Goal: Task Accomplishment & Management: Use online tool/utility

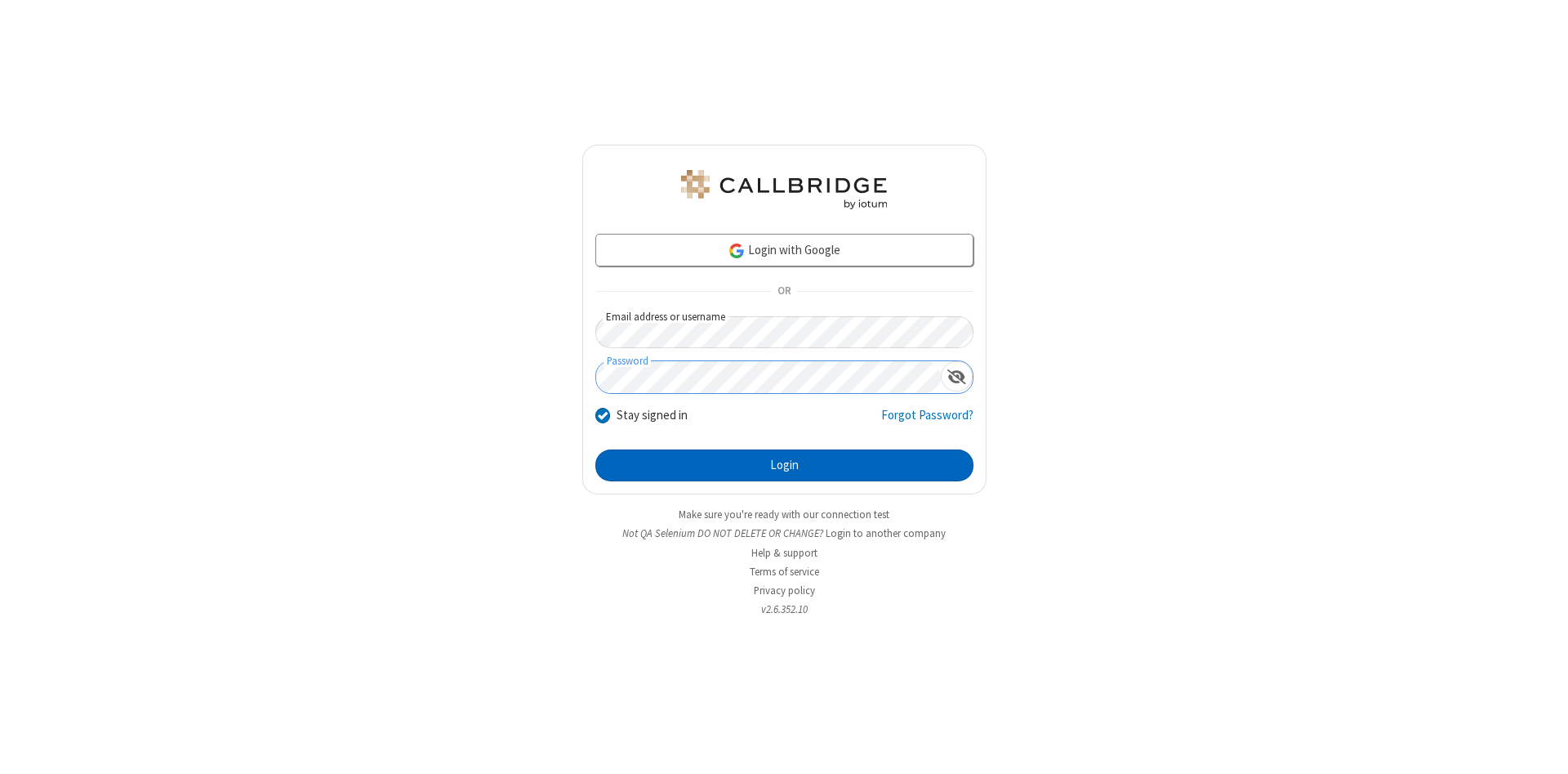
click at [784, 466] on button "Login" at bounding box center [785, 465] width 378 height 33
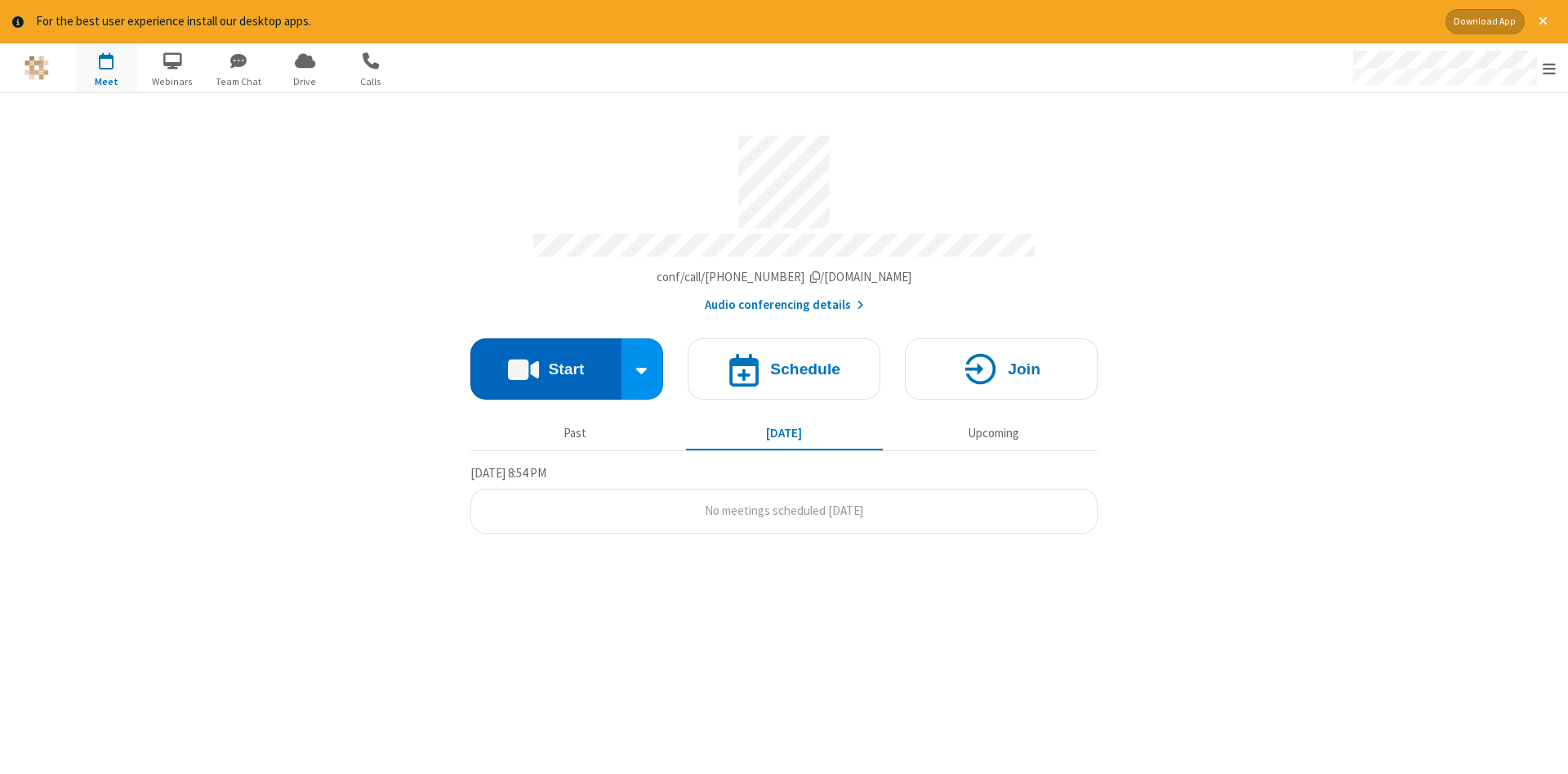
click at [546, 363] on button "Start" at bounding box center [546, 368] width 151 height 61
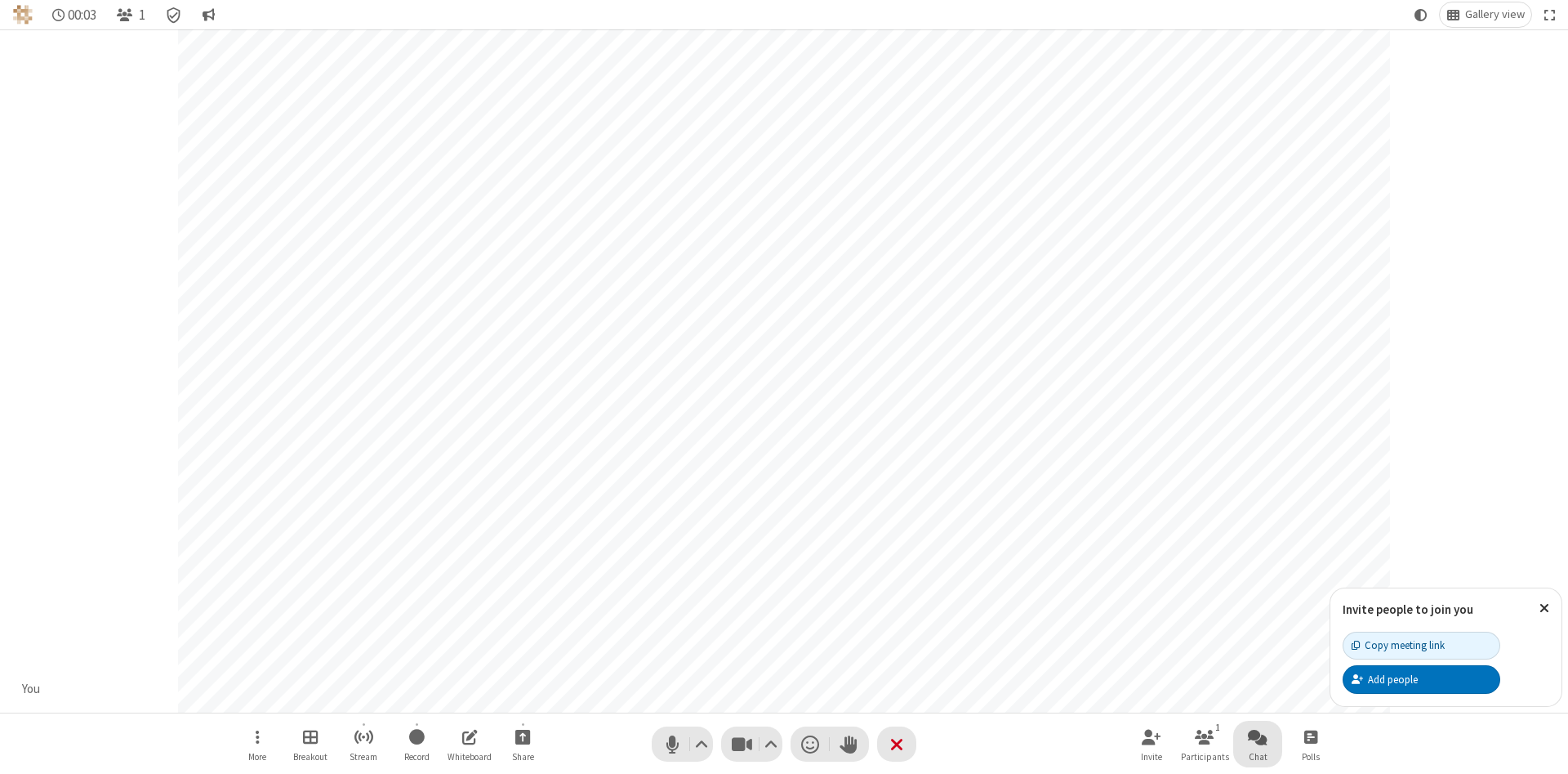
click at [1258, 736] on span "Open chat" at bounding box center [1258, 736] width 20 height 20
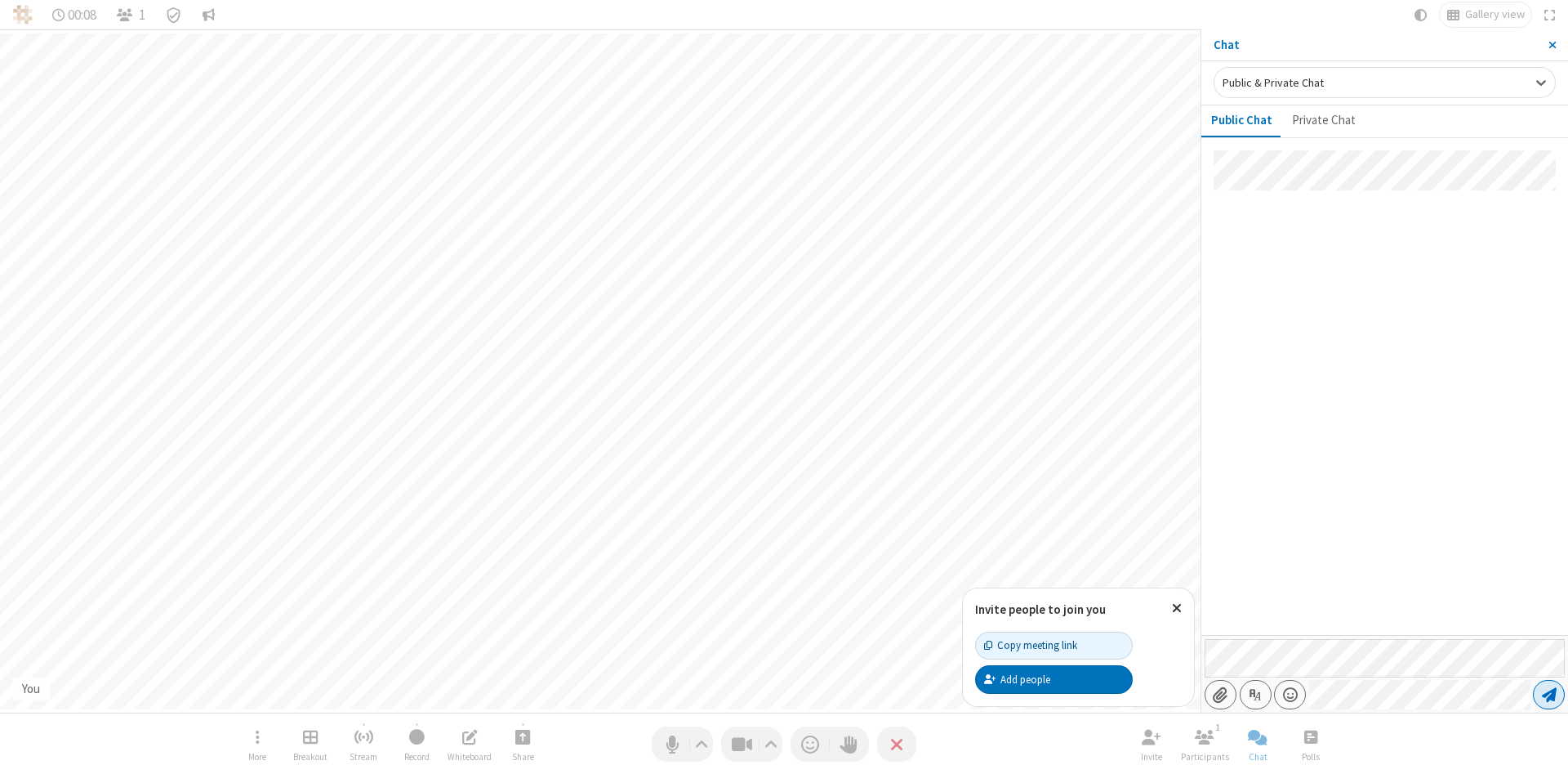
click at [1549, 694] on span "Send message" at bounding box center [1549, 694] width 15 height 16
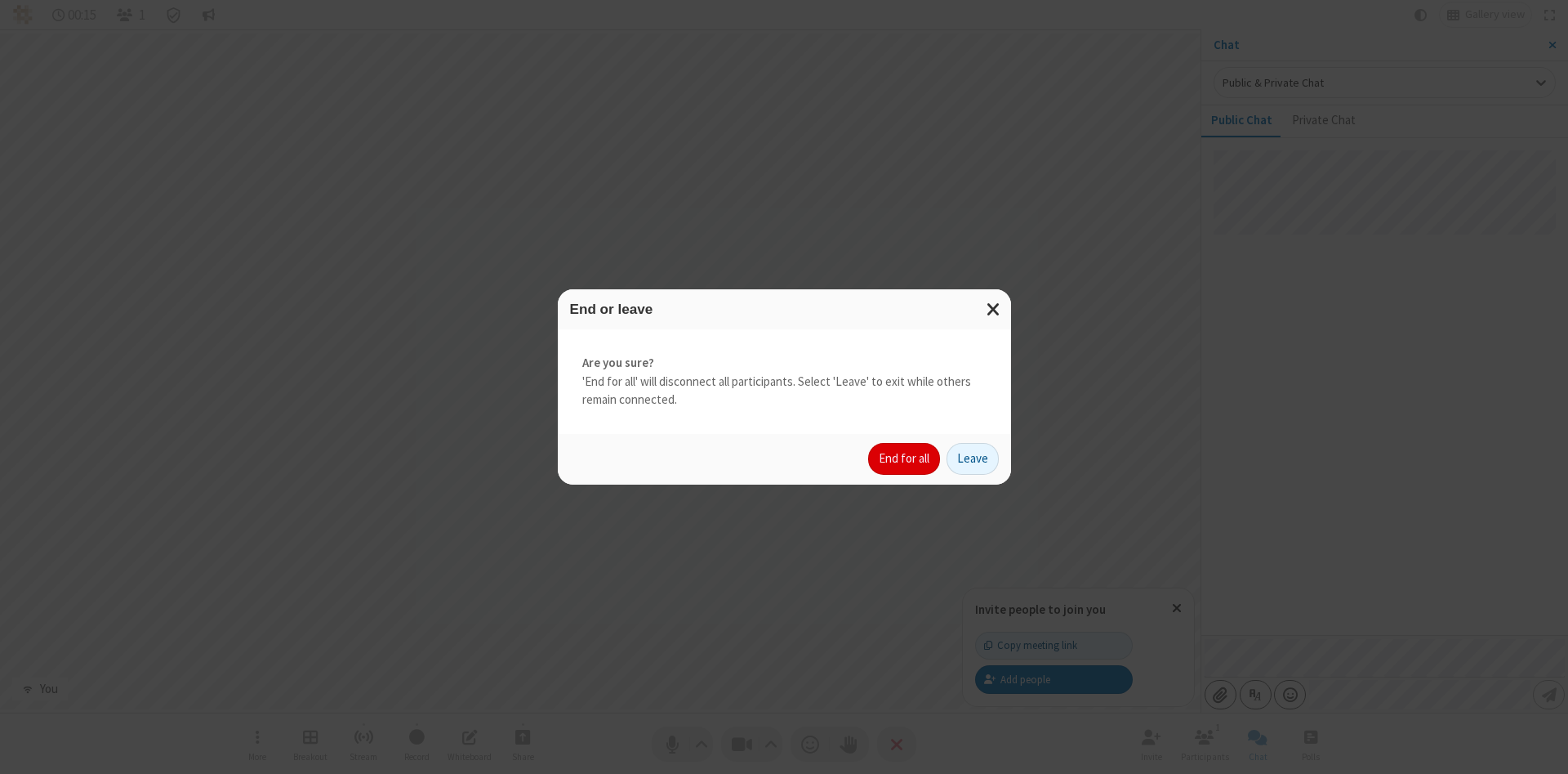
click at [905, 458] on button "End for all" at bounding box center [904, 459] width 72 height 33
